Goal: Information Seeking & Learning: Learn about a topic

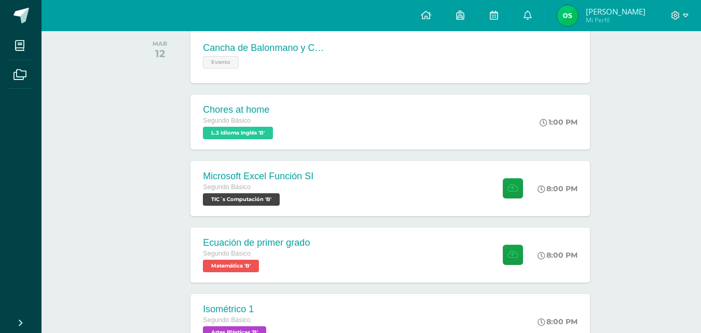
scroll to position [180, 0]
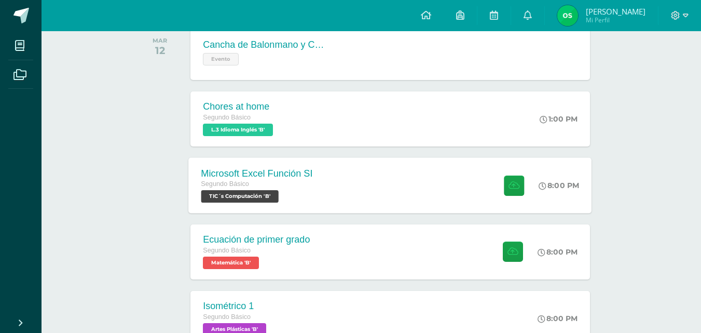
click at [239, 199] on span "TIC´s Computación 'B'" at bounding box center [239, 196] width 77 height 12
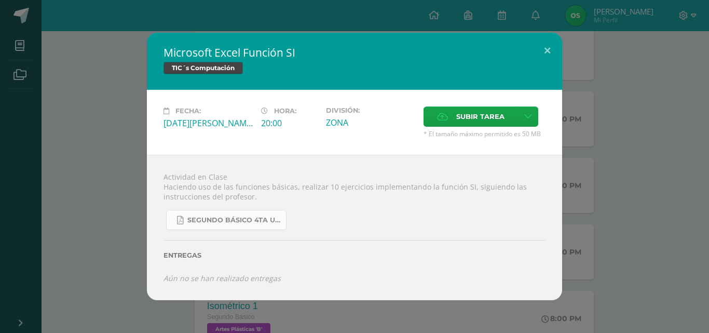
click at [257, 214] on link "SEGUNDO BÁSICO 4TA UNIDAD.pdf" at bounding box center [226, 220] width 120 height 20
click at [546, 45] on button at bounding box center [547, 50] width 30 height 35
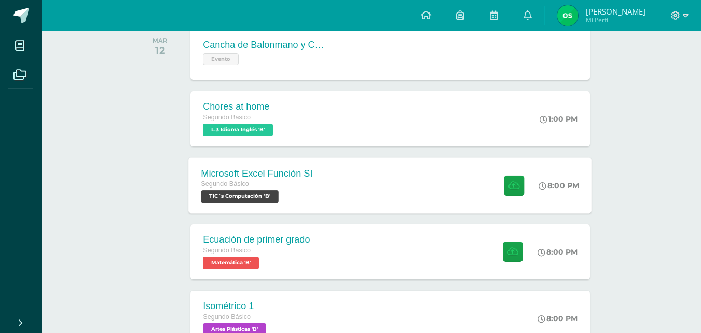
click at [248, 200] on span "TIC´s Computación 'B'" at bounding box center [239, 196] width 77 height 12
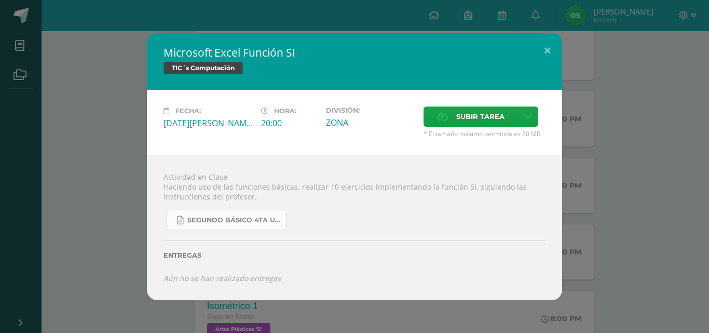
click at [239, 218] on span "SEGUNDO BÁSICO 4TA UNIDAD.pdf" at bounding box center [233, 220] width 93 height 8
click at [546, 50] on button at bounding box center [547, 50] width 30 height 35
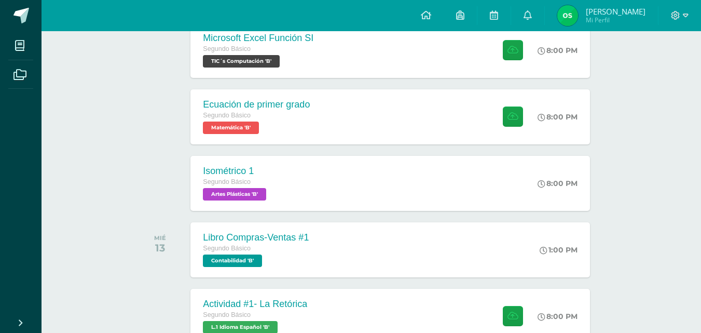
scroll to position [318, 0]
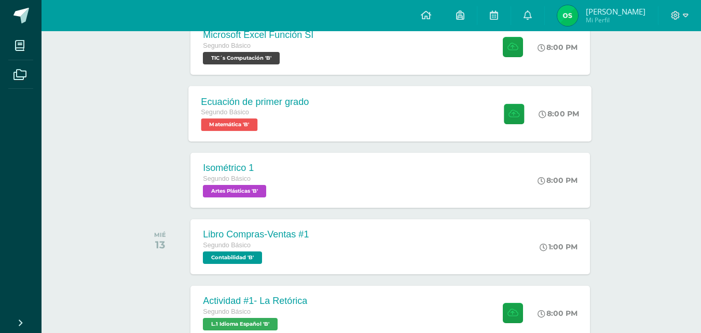
click at [226, 127] on span "Matemática 'B'" at bounding box center [229, 124] width 57 height 12
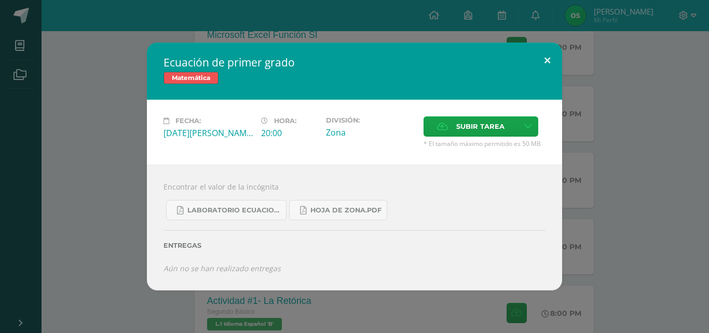
click at [545, 59] on button at bounding box center [547, 60] width 30 height 35
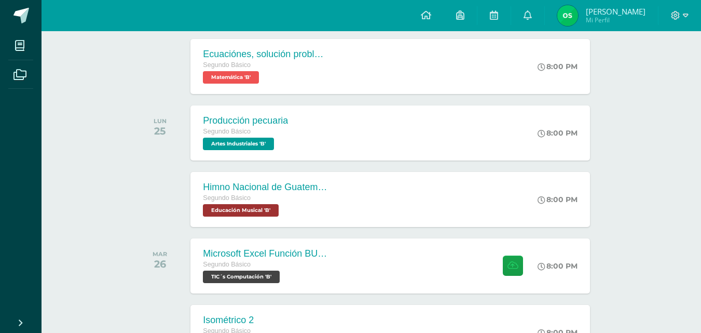
scroll to position [1310, 0]
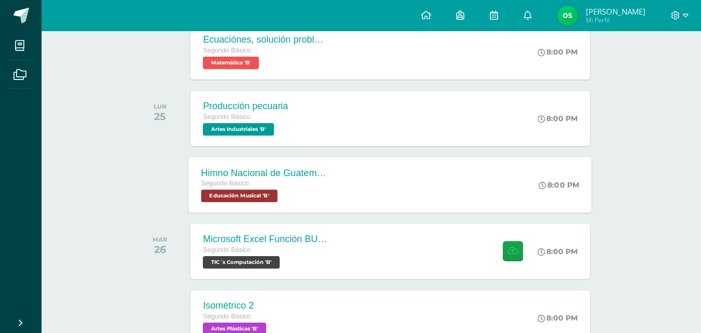
click at [238, 189] on div "Segundo Básico" at bounding box center [264, 183] width 126 height 11
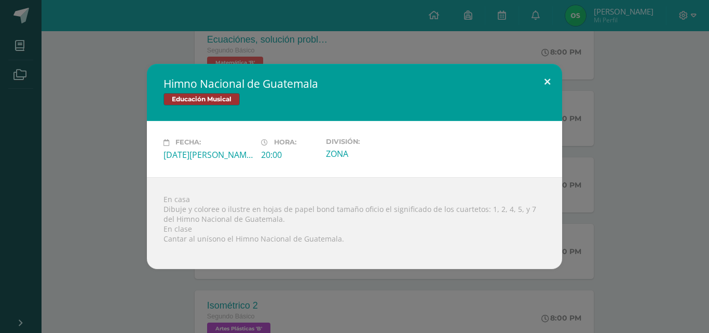
click at [545, 84] on button at bounding box center [547, 81] width 30 height 35
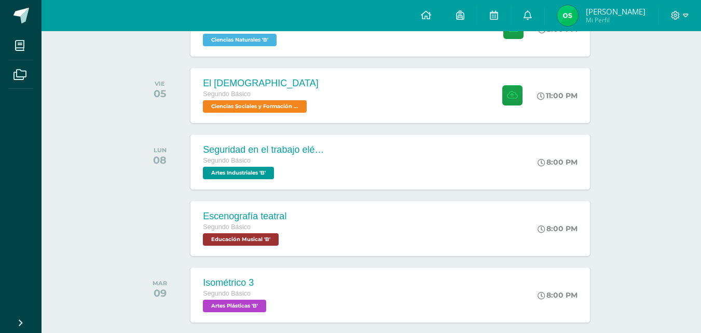
scroll to position [1930, 0]
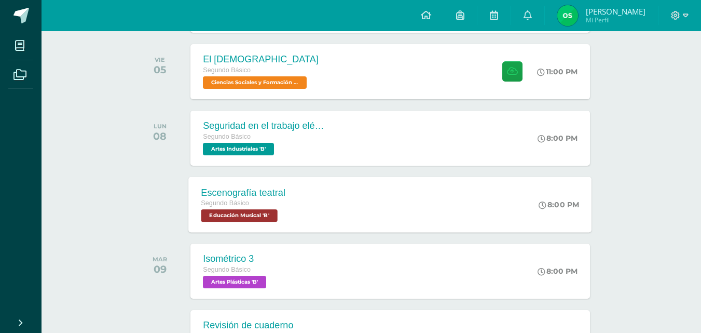
click at [260, 210] on span "Educación Musical 'B'" at bounding box center [239, 215] width 76 height 12
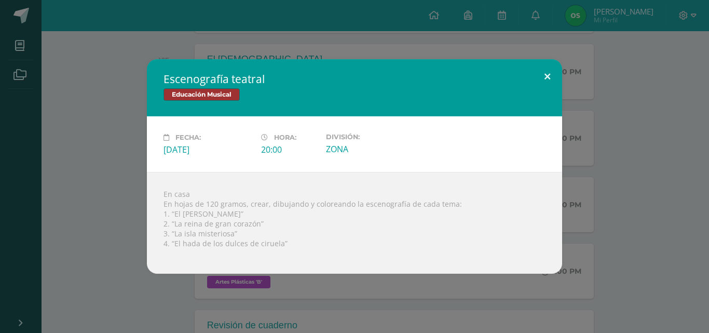
click at [546, 77] on button at bounding box center [547, 76] width 30 height 35
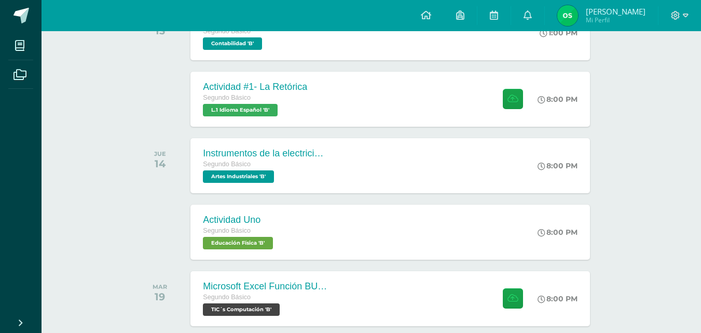
scroll to position [141, 0]
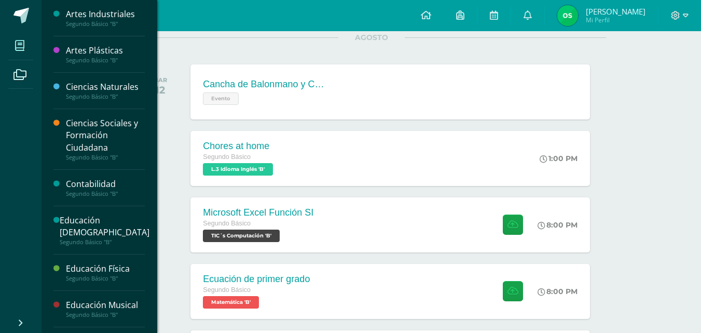
click at [16, 42] on icon at bounding box center [19, 45] width 9 height 10
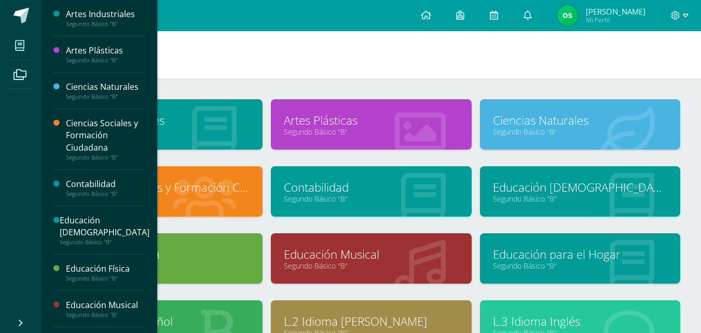
click at [422, 254] on link "Educación Musical" at bounding box center [371, 254] width 174 height 16
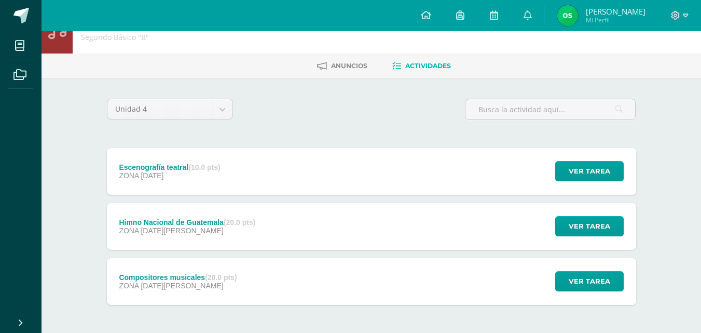
scroll to position [29, 0]
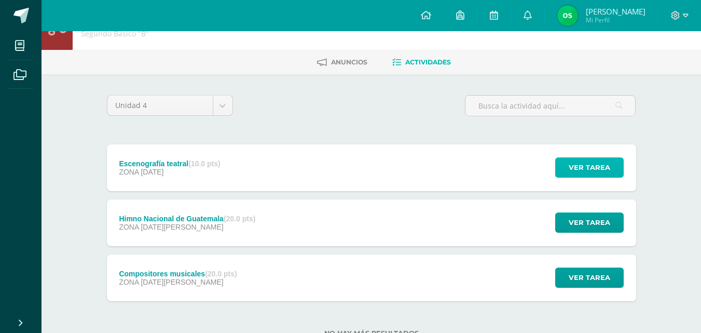
click at [582, 161] on span "Ver tarea" at bounding box center [590, 167] width 42 height 19
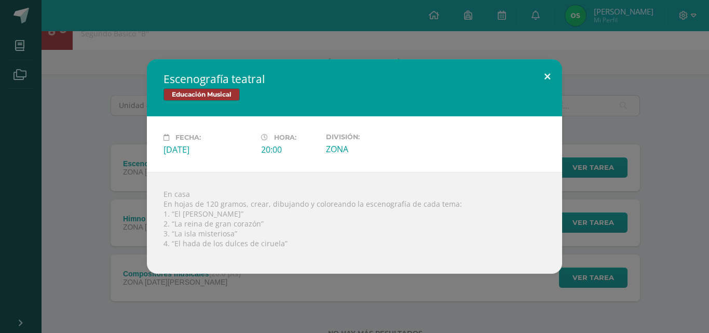
click at [544, 77] on button at bounding box center [547, 76] width 30 height 35
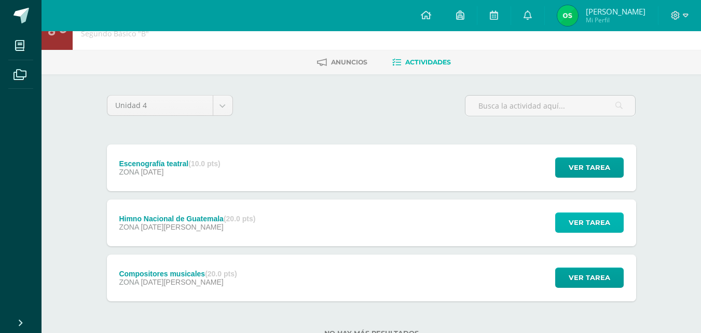
click at [587, 224] on span "Ver tarea" at bounding box center [590, 222] width 42 height 19
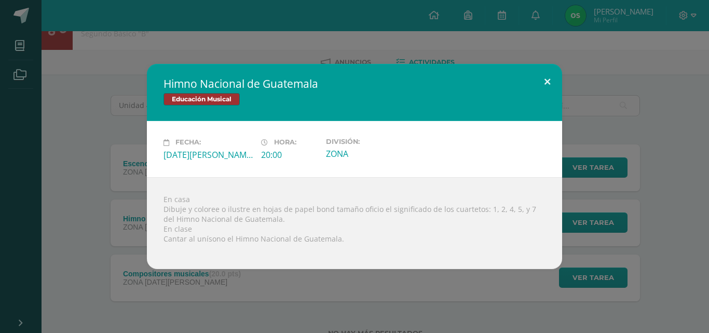
click at [543, 83] on button at bounding box center [547, 81] width 30 height 35
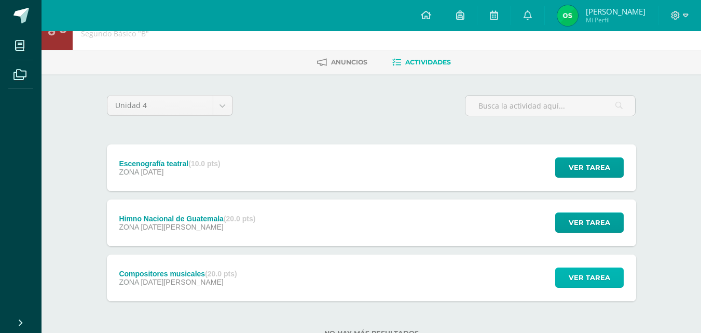
click at [582, 278] on span "Ver tarea" at bounding box center [590, 277] width 42 height 19
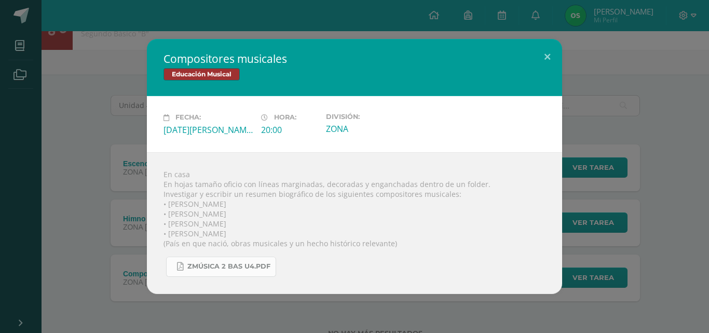
click at [265, 270] on span "Zmúsica 2 Bas U4.pdf" at bounding box center [228, 266] width 83 height 8
click at [543, 56] on button at bounding box center [547, 56] width 30 height 35
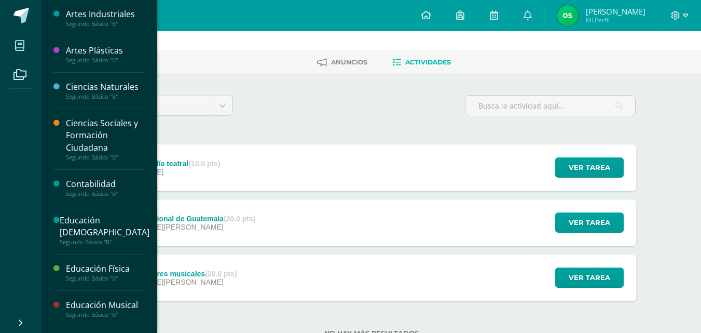
click at [19, 52] on span at bounding box center [19, 45] width 23 height 23
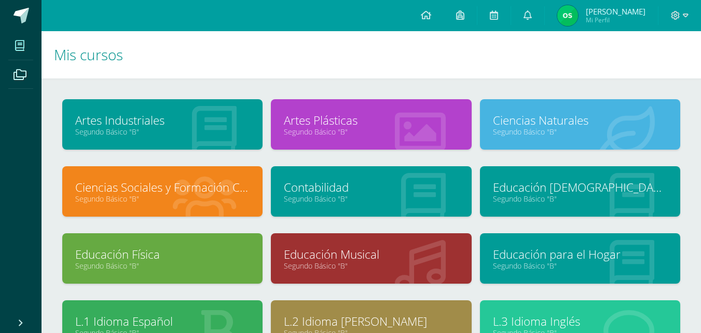
click at [354, 112] on link "Artes Plásticas" at bounding box center [371, 120] width 174 height 16
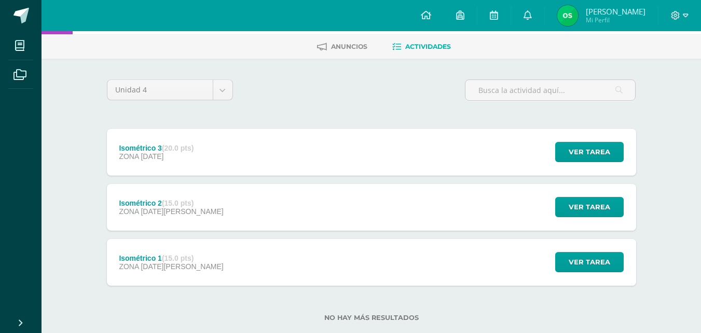
scroll to position [51, 0]
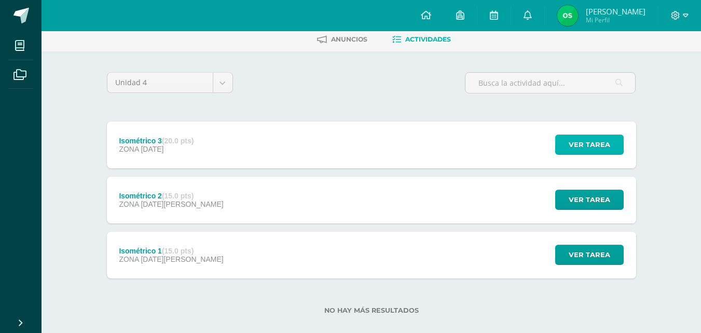
click at [595, 144] on span "Ver tarea" at bounding box center [590, 144] width 42 height 19
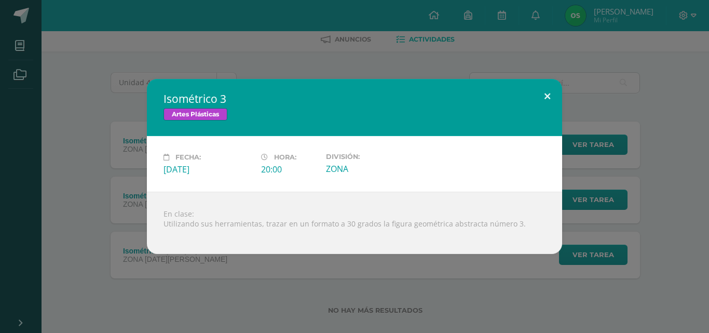
click at [546, 92] on button at bounding box center [547, 96] width 30 height 35
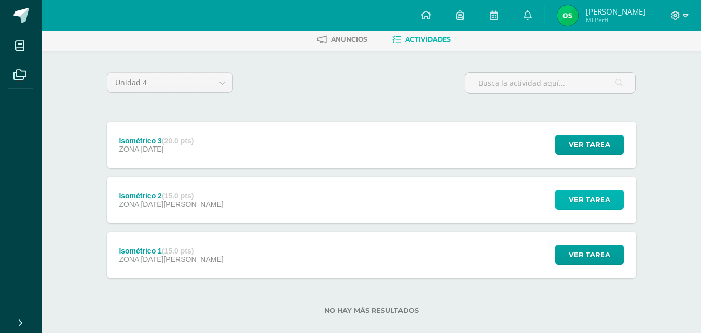
click at [589, 191] on span "Ver tarea" at bounding box center [590, 199] width 42 height 19
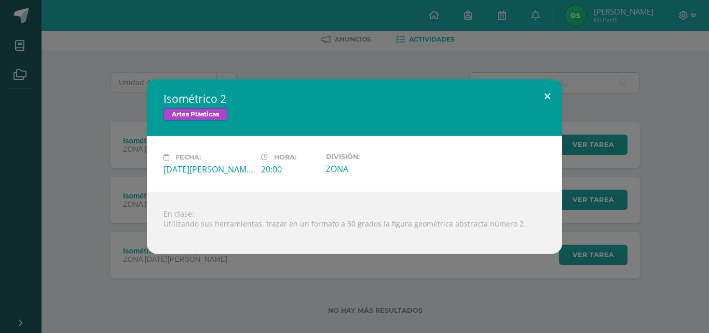
click at [547, 100] on button at bounding box center [547, 96] width 30 height 35
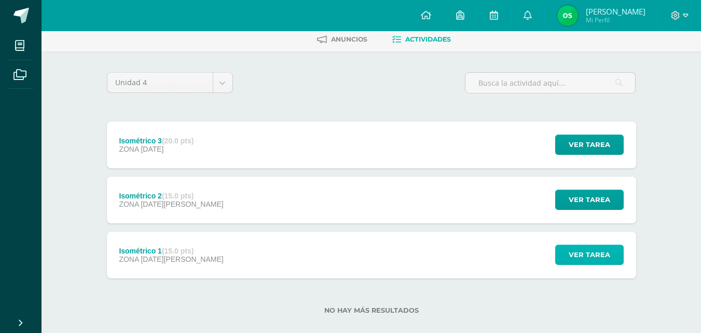
click at [591, 257] on span "Ver tarea" at bounding box center [590, 254] width 42 height 19
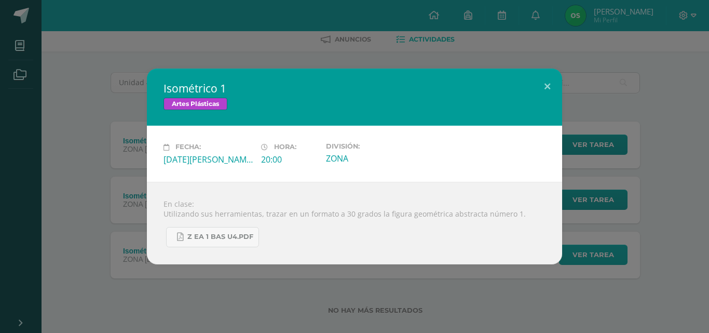
click at [591, 257] on div "Isométrico 1 Artes Plásticas Fecha: [DATE][PERSON_NAME] Hora: 20:00 División: Z…" at bounding box center [354, 165] width 700 height 195
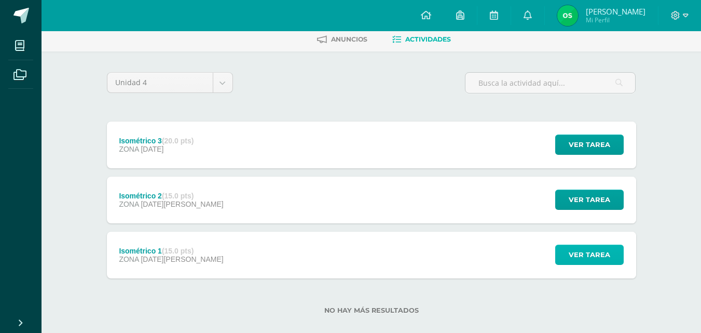
click at [573, 262] on span "Ver tarea" at bounding box center [590, 254] width 42 height 19
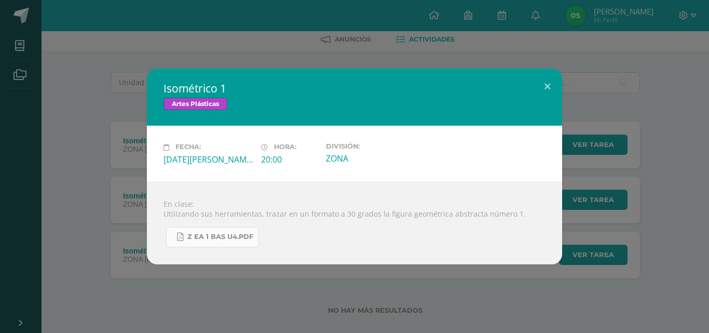
click at [221, 238] on span "Z eA 1 Bas U4.pdf" at bounding box center [220, 236] width 66 height 8
click at [551, 86] on button at bounding box center [547, 85] width 30 height 35
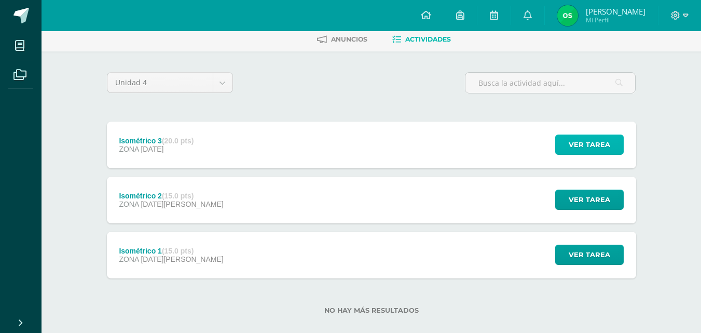
click at [580, 149] on span "Ver tarea" at bounding box center [590, 144] width 42 height 19
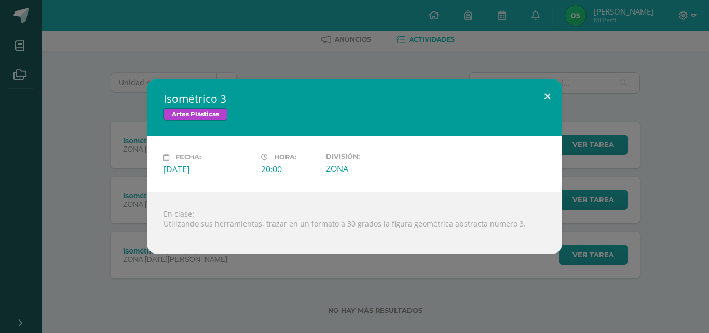
click at [549, 102] on button at bounding box center [547, 96] width 30 height 35
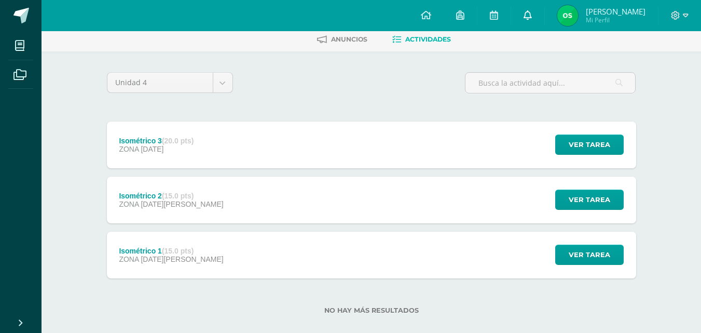
click at [531, 15] on icon at bounding box center [528, 14] width 8 height 9
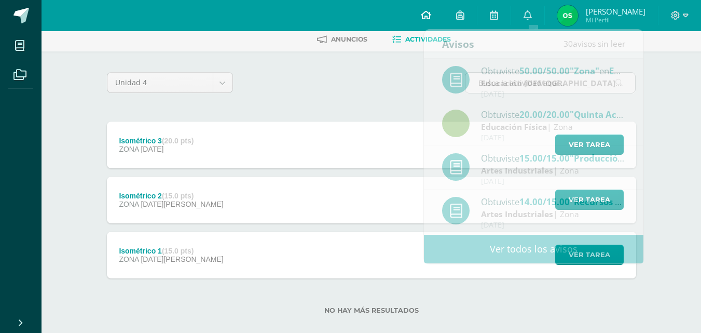
click at [431, 17] on icon at bounding box center [426, 14] width 10 height 9
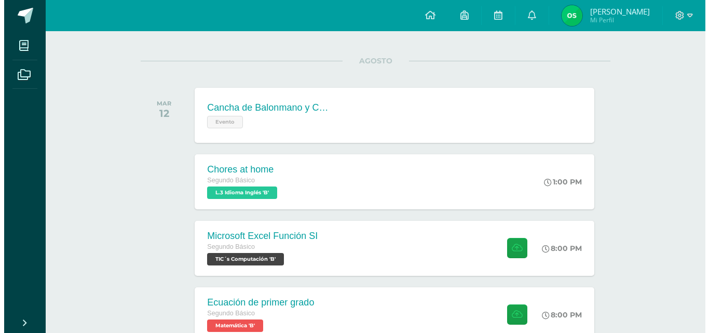
scroll to position [120, 0]
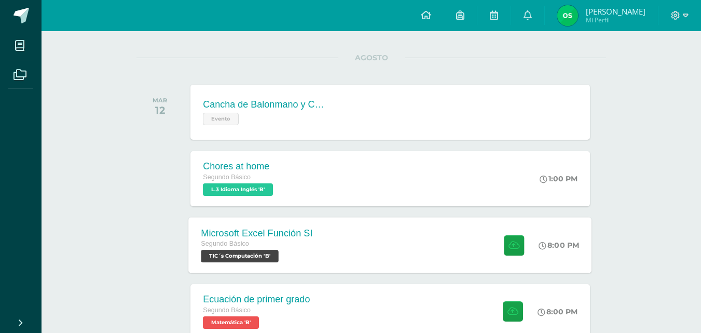
click at [250, 256] on span "TIC´s Computación 'B'" at bounding box center [239, 256] width 77 height 12
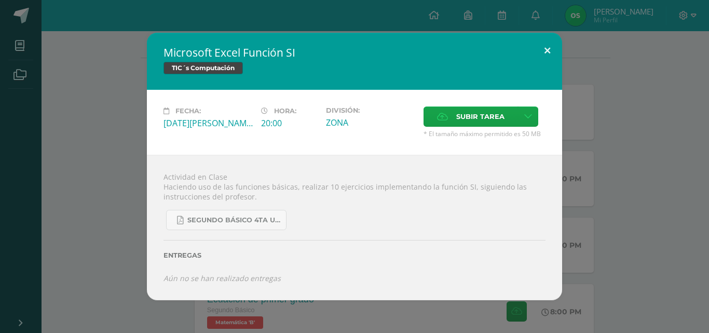
click at [548, 50] on button at bounding box center [547, 50] width 30 height 35
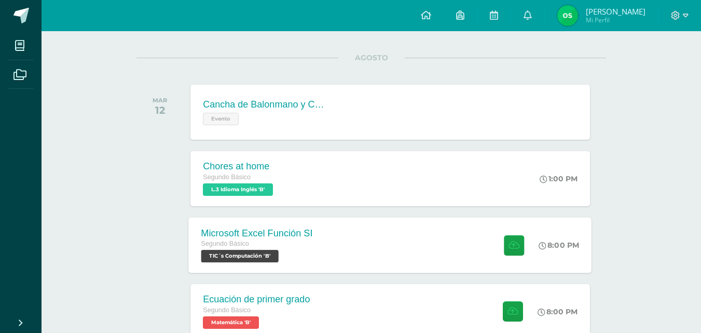
click at [255, 255] on span "TIC´s Computación 'B'" at bounding box center [239, 256] width 77 height 12
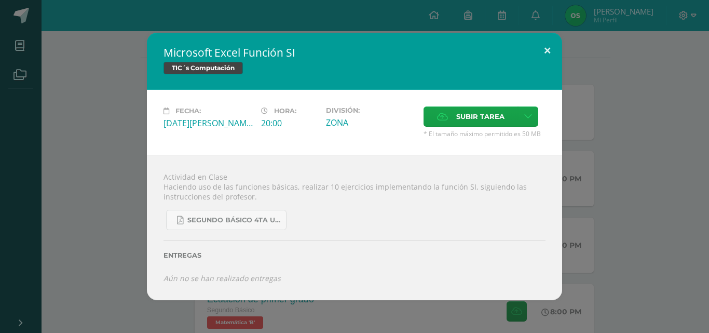
click at [547, 49] on button at bounding box center [547, 50] width 30 height 35
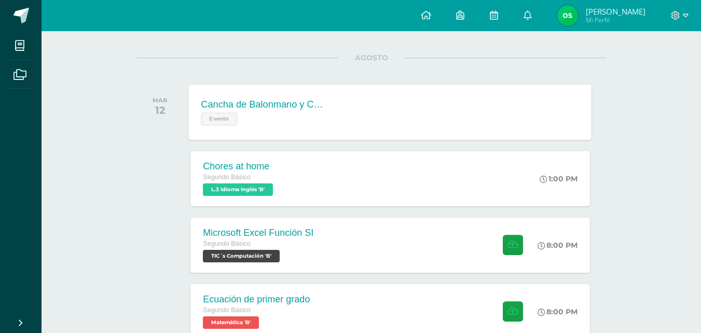
click at [221, 118] on span "Evento" at bounding box center [219, 119] width 36 height 12
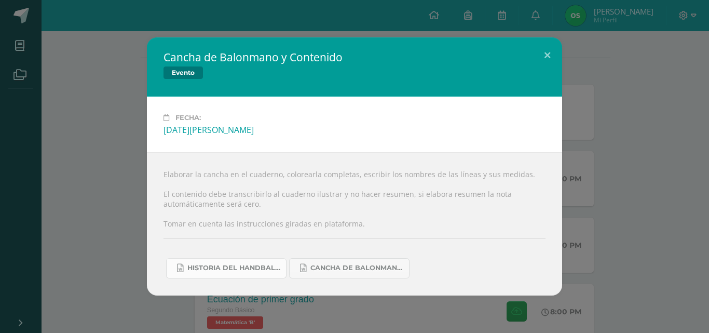
click at [255, 268] on span "Historia del handball.docx" at bounding box center [233, 268] width 93 height 8
click at [354, 262] on link "Cancha de Balonmano.docx" at bounding box center [349, 268] width 120 height 20
